Goal: Navigation & Orientation: Find specific page/section

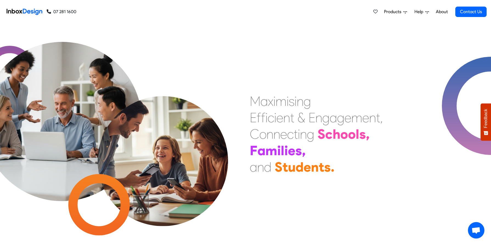
click at [397, 13] on span "Products" at bounding box center [393, 12] width 19 height 7
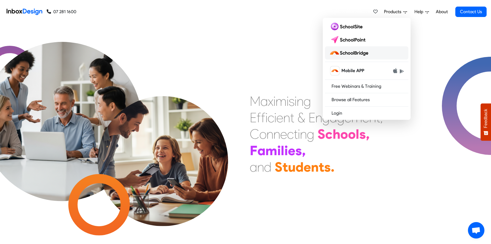
click at [377, 50] on link at bounding box center [366, 52] width 83 height 13
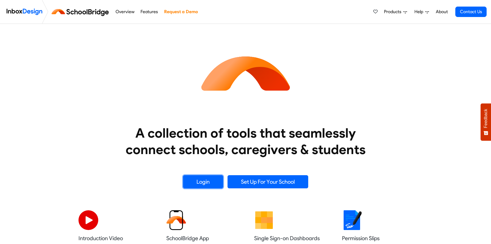
click at [191, 182] on link "Login" at bounding box center [203, 181] width 40 height 13
